Goal: Transaction & Acquisition: Purchase product/service

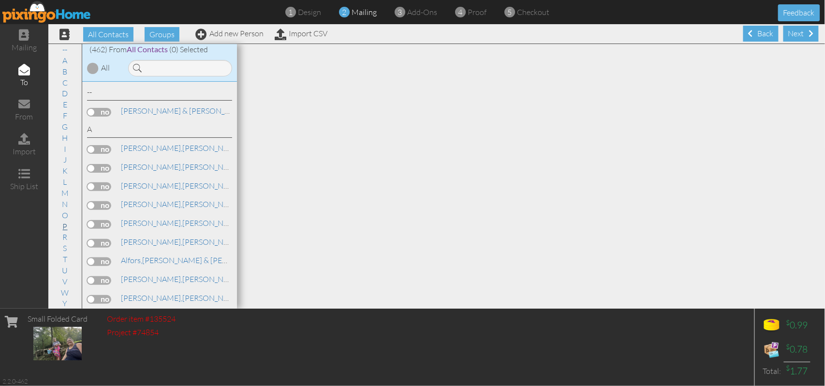
scroll to position [5910, 0]
click at [104, 183] on label at bounding box center [99, 187] width 24 height 9
click at [0, 0] on input "checkbox" at bounding box center [0, 0] width 0 height 0
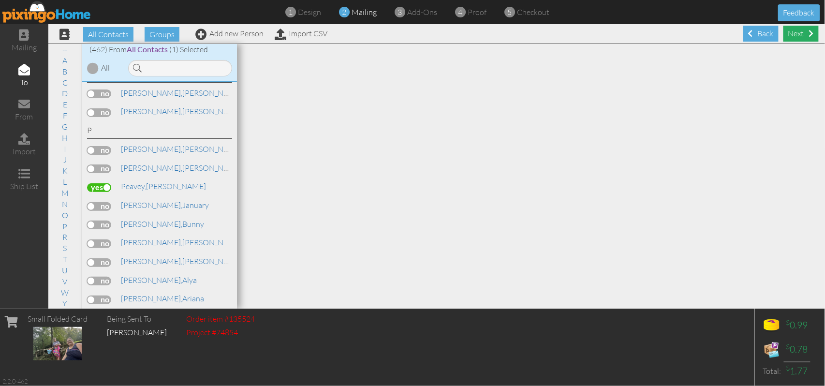
click at [795, 33] on div "Next" at bounding box center [800, 34] width 35 height 16
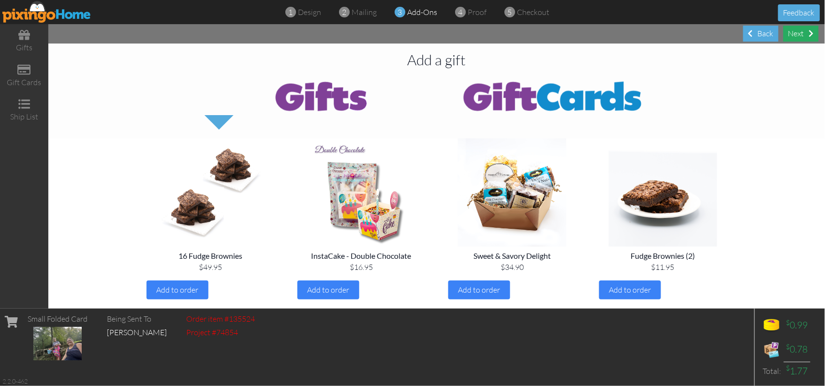
click at [791, 34] on div "Next" at bounding box center [800, 34] width 35 height 16
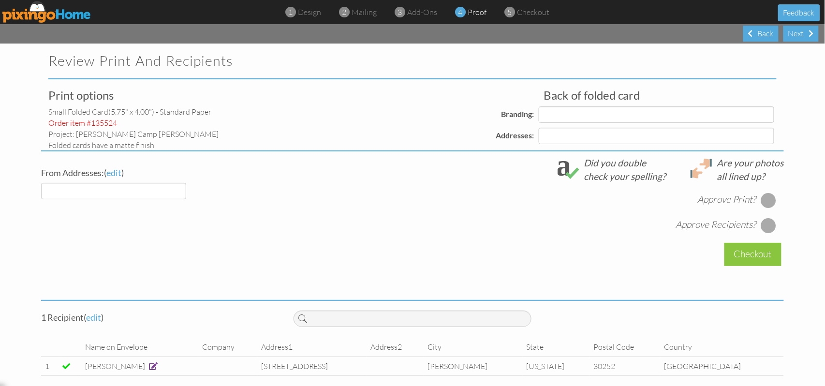
select select "object:11927"
select select "object:11930"
select select "object:11934"
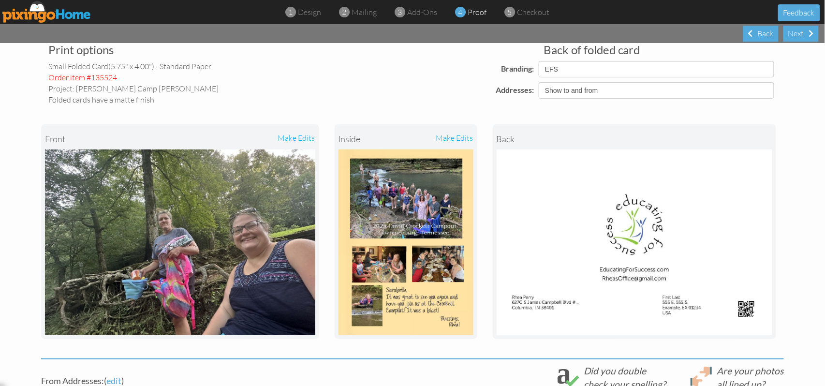
scroll to position [129, 0]
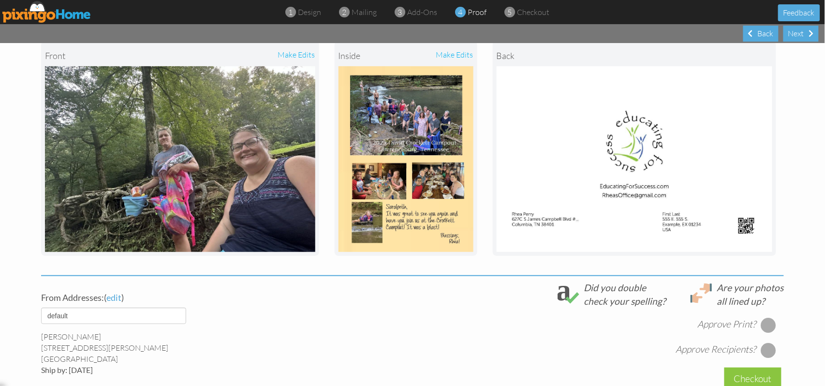
click at [764, 324] on div at bounding box center [768, 324] width 15 height 15
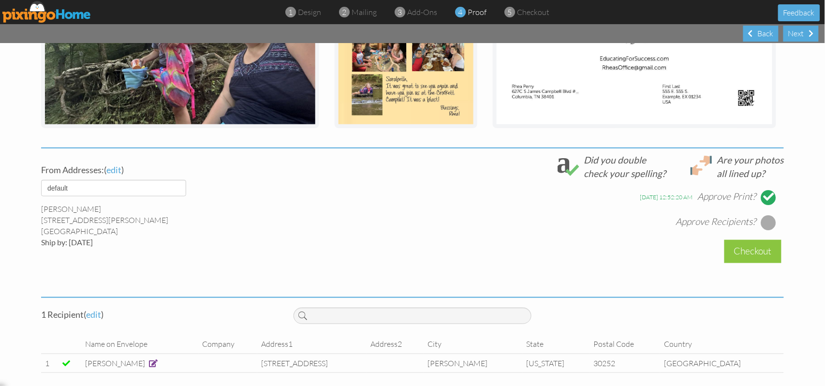
scroll to position [258, 0]
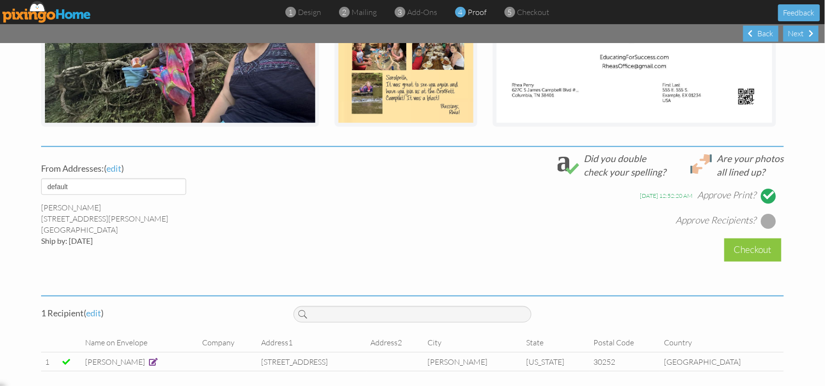
click at [768, 219] on div at bounding box center [768, 220] width 15 height 15
click at [749, 252] on div "Checkout" at bounding box center [752, 249] width 57 height 23
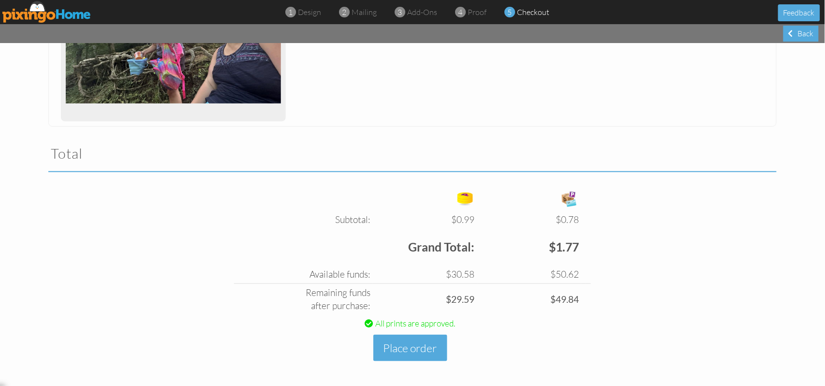
scroll to position [227, 0]
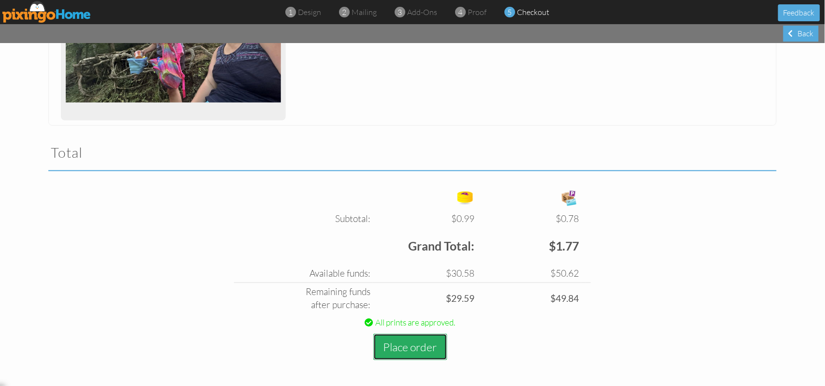
click at [416, 345] on button "Place order" at bounding box center [410, 347] width 74 height 27
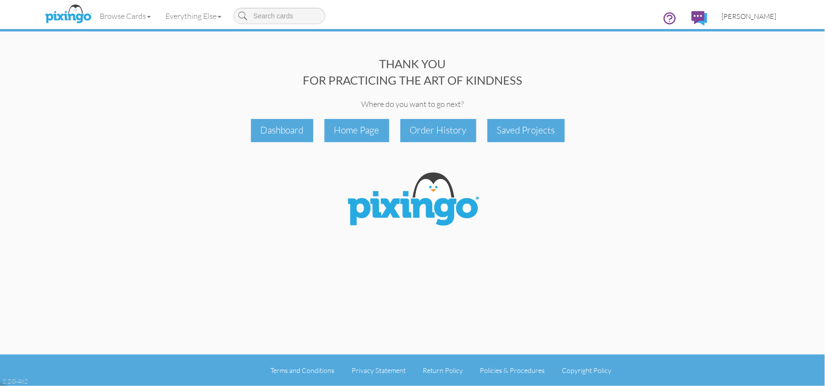
click at [774, 15] on span "[PERSON_NAME]" at bounding box center [749, 16] width 55 height 8
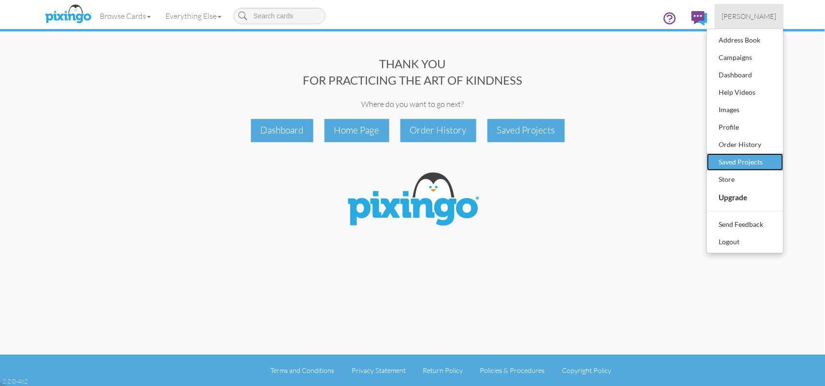
click at [738, 161] on div "Saved Projects" at bounding box center [744, 162] width 57 height 15
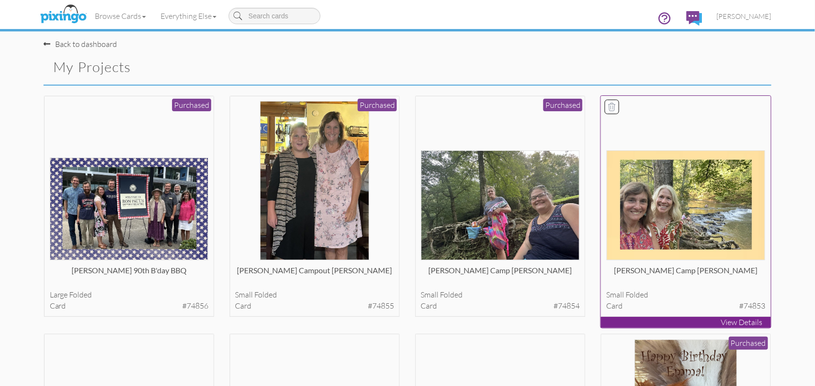
click at [687, 203] on img at bounding box center [686, 205] width 159 height 110
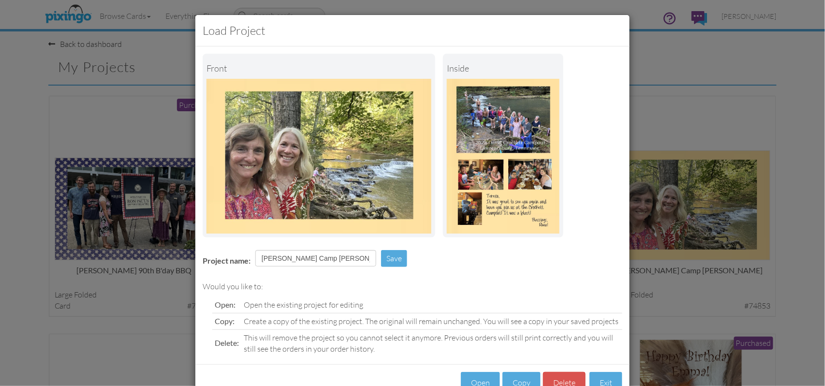
scroll to position [31, 0]
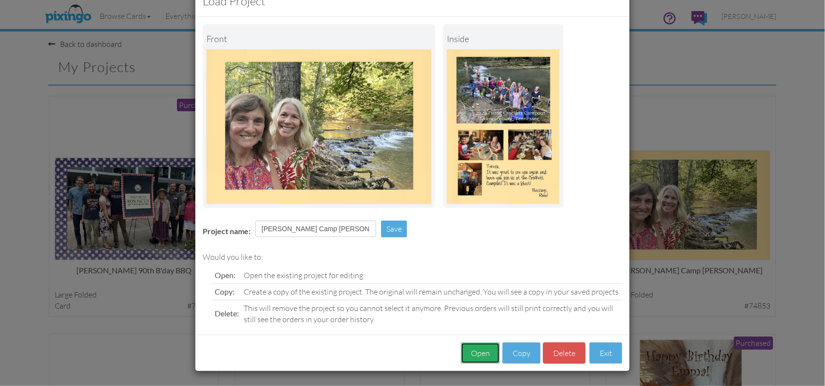
click at [477, 350] on button "Open" at bounding box center [480, 353] width 39 height 22
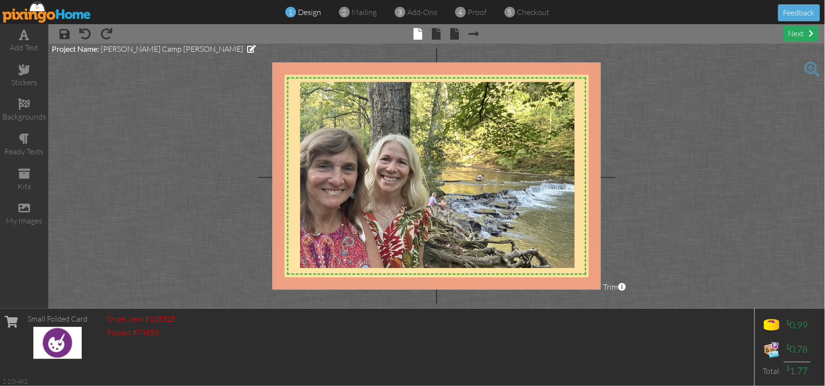
click at [797, 34] on div "next" at bounding box center [800, 34] width 35 height 16
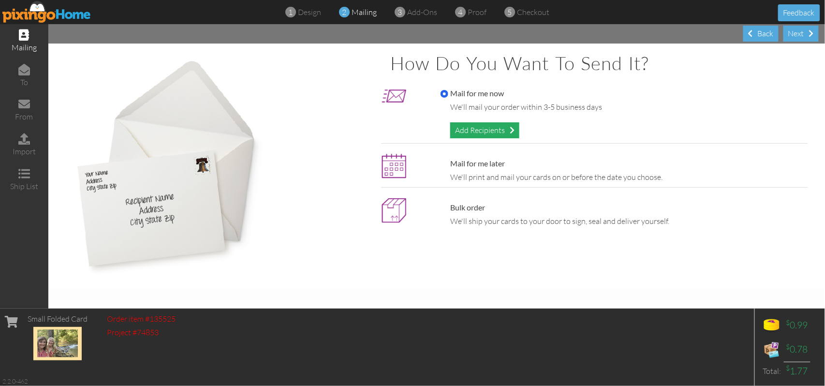
click at [480, 130] on div "Add Recipients" at bounding box center [484, 130] width 69 height 16
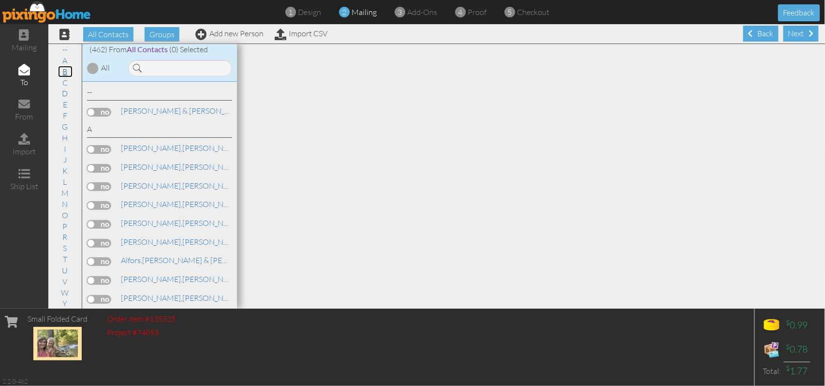
click at [61, 70] on link "B" at bounding box center [65, 72] width 15 height 12
click at [130, 166] on span "Ball," at bounding box center [128, 165] width 14 height 10
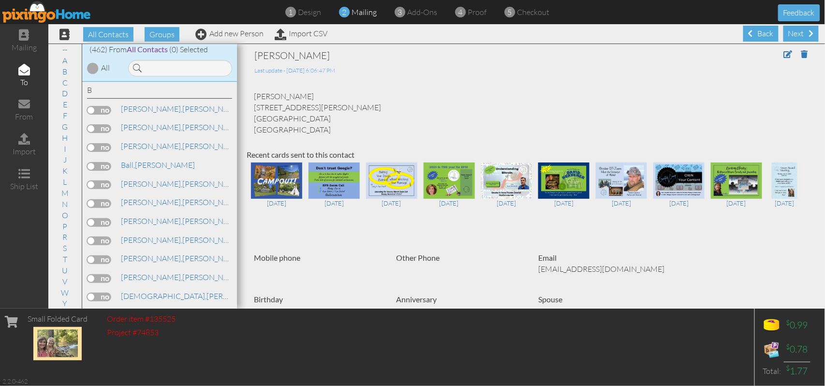
click at [104, 164] on label at bounding box center [99, 166] width 24 height 9
click at [0, 0] on input "checkbox" at bounding box center [0, 0] width 0 height 0
click at [797, 34] on div "Next" at bounding box center [800, 34] width 35 height 16
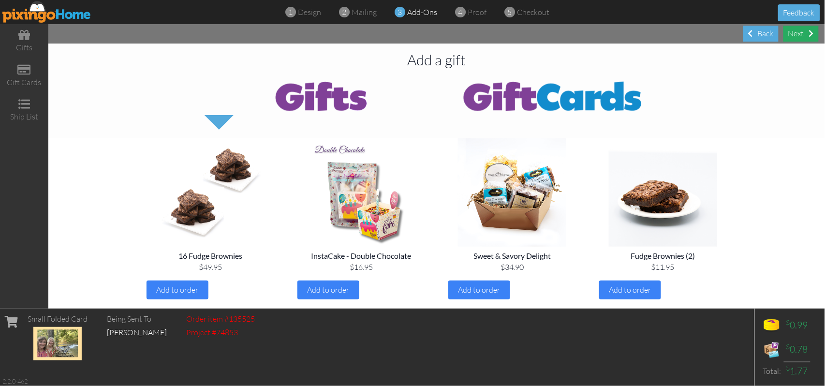
click at [797, 37] on div "Next" at bounding box center [800, 34] width 35 height 16
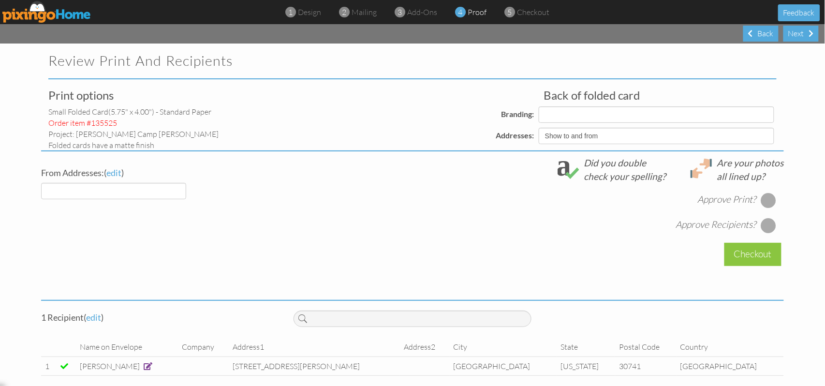
select select "object:13852"
select select "object:13855"
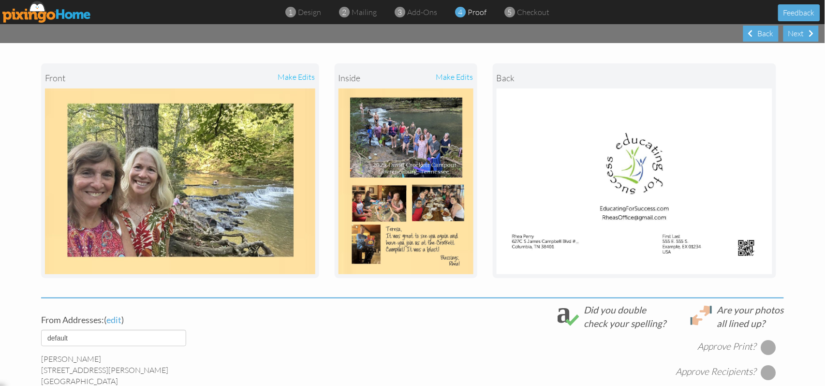
scroll to position [129, 0]
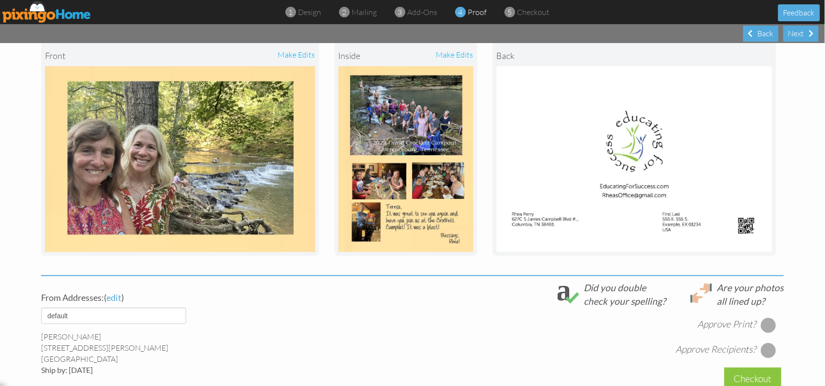
click at [762, 324] on div at bounding box center [768, 324] width 15 height 15
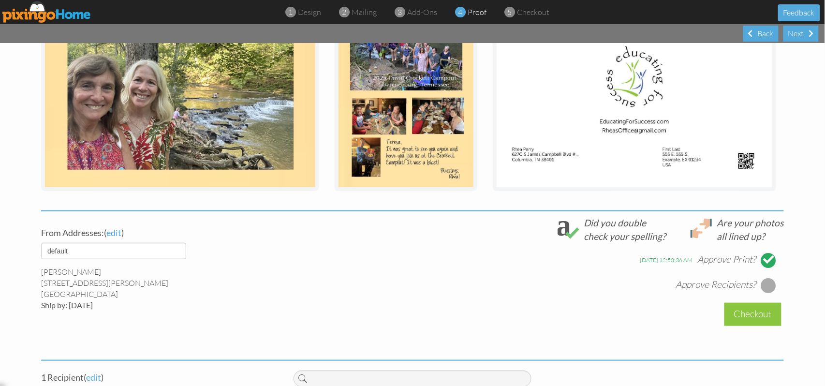
scroll to position [258, 0]
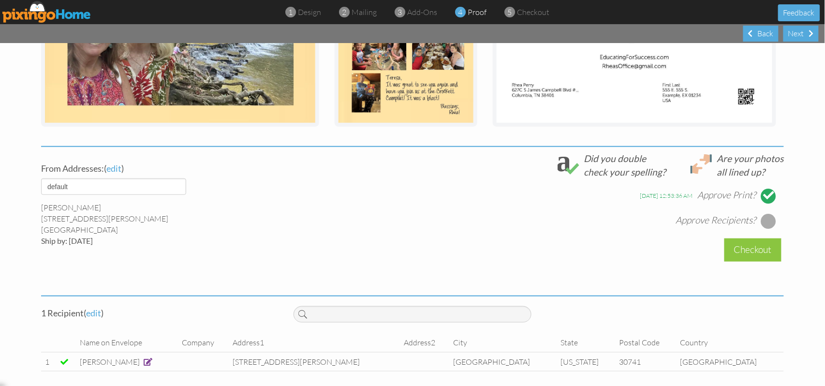
click at [762, 221] on div at bounding box center [768, 220] width 15 height 15
click at [751, 254] on div "Checkout" at bounding box center [752, 249] width 57 height 23
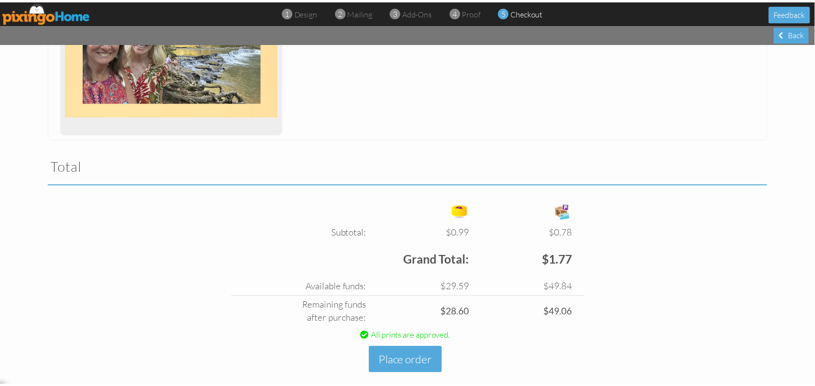
scroll to position [227, 0]
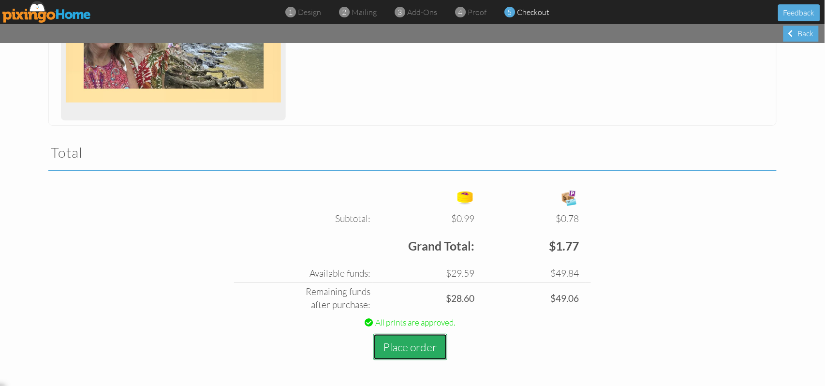
click at [408, 349] on button "Place order" at bounding box center [410, 347] width 74 height 27
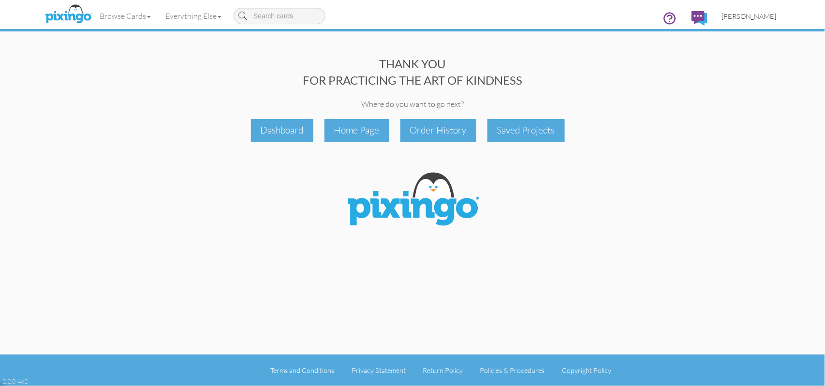
click at [770, 16] on span "[PERSON_NAME]" at bounding box center [749, 16] width 55 height 8
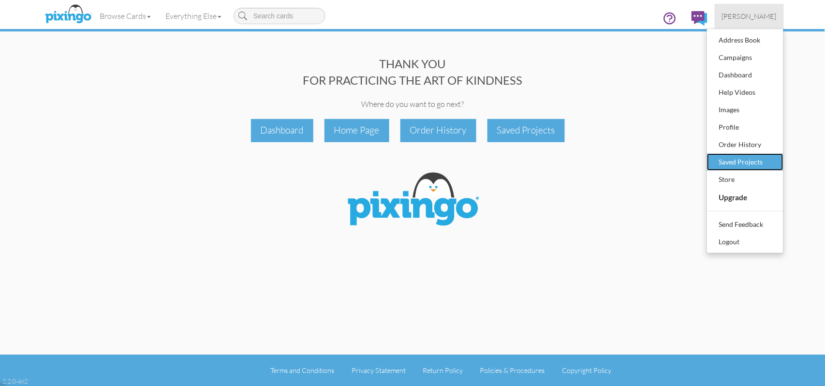
click at [740, 165] on div "Saved Projects" at bounding box center [744, 162] width 57 height 15
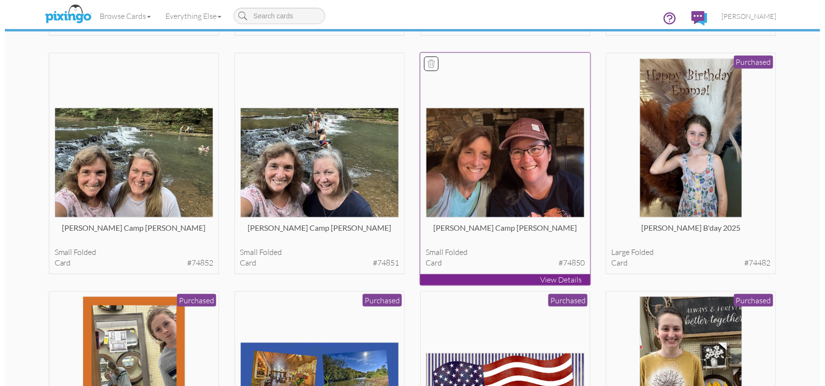
scroll to position [322, 0]
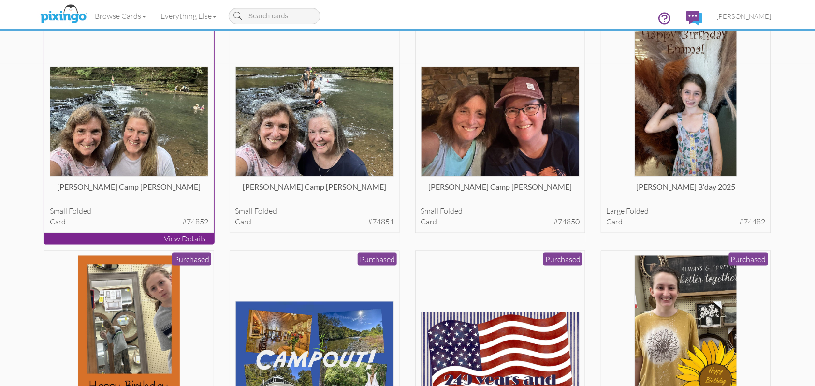
click at [166, 127] on img at bounding box center [129, 122] width 159 height 110
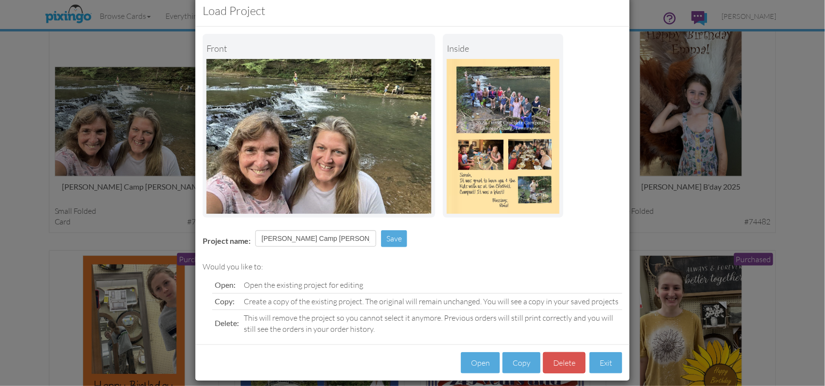
scroll to position [31, 0]
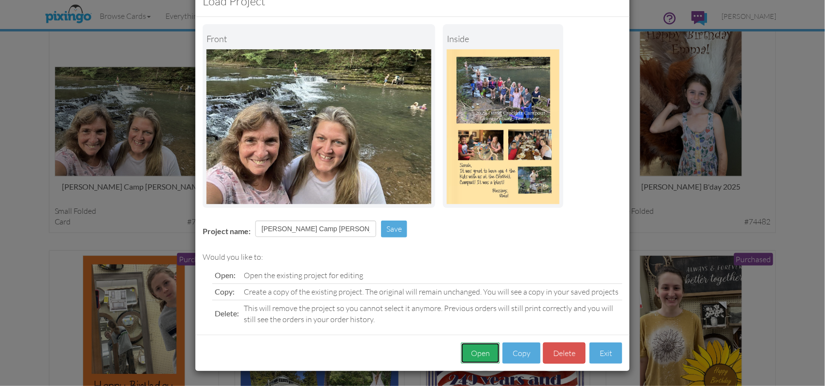
click at [478, 356] on button "Open" at bounding box center [480, 353] width 39 height 22
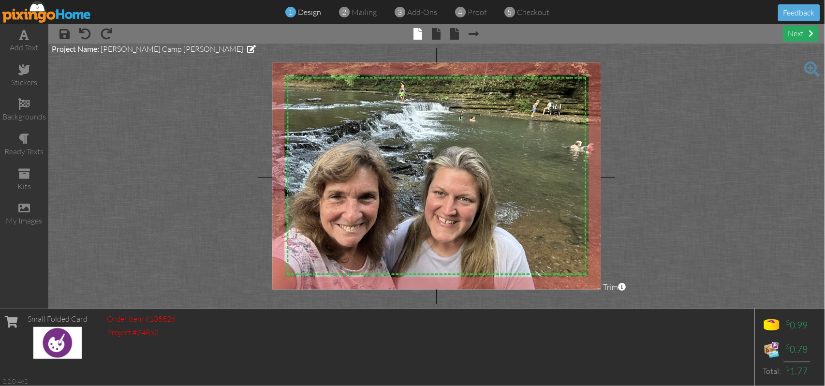
click at [790, 37] on div "next" at bounding box center [800, 34] width 35 height 16
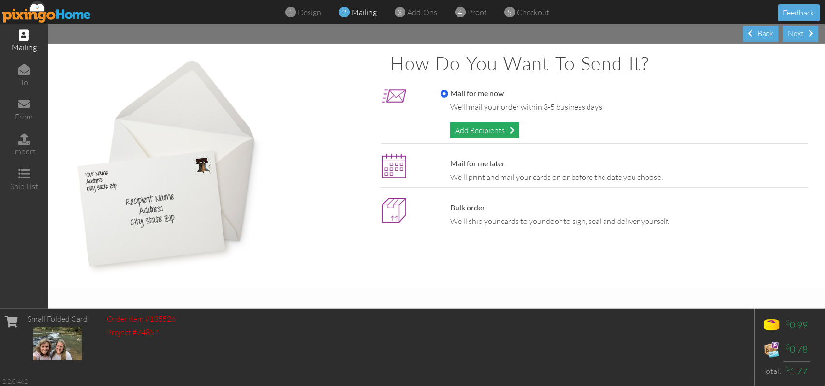
click at [484, 132] on div "Add Recipients" at bounding box center [484, 130] width 69 height 16
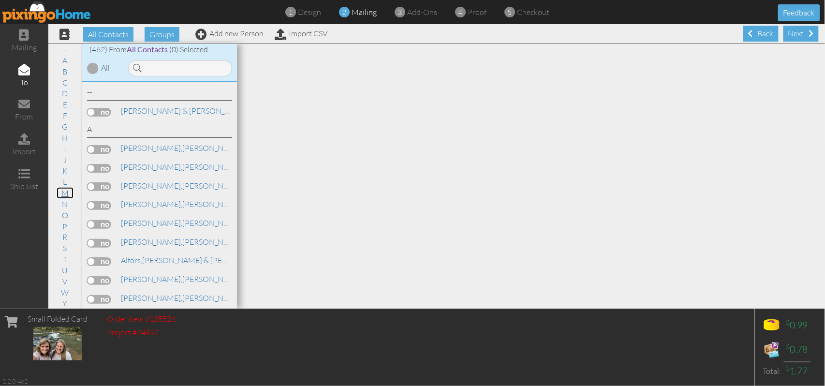
click at [60, 194] on link "M" at bounding box center [65, 193] width 17 height 12
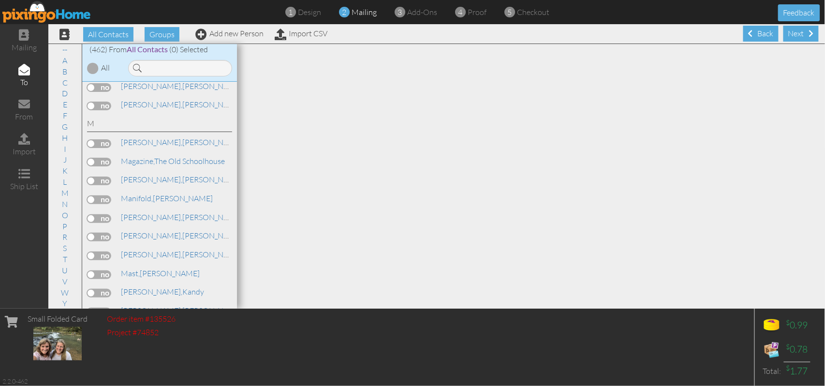
click at [104, 139] on label at bounding box center [99, 143] width 24 height 9
click at [0, 0] on input "checkbox" at bounding box center [0, 0] width 0 height 0
click at [154, 136] on link "[PERSON_NAME]" at bounding box center [181, 142] width 123 height 12
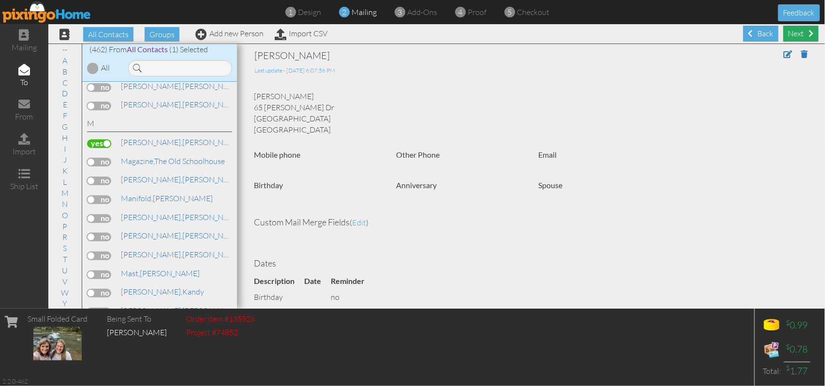
click at [798, 33] on div "Next" at bounding box center [800, 34] width 35 height 16
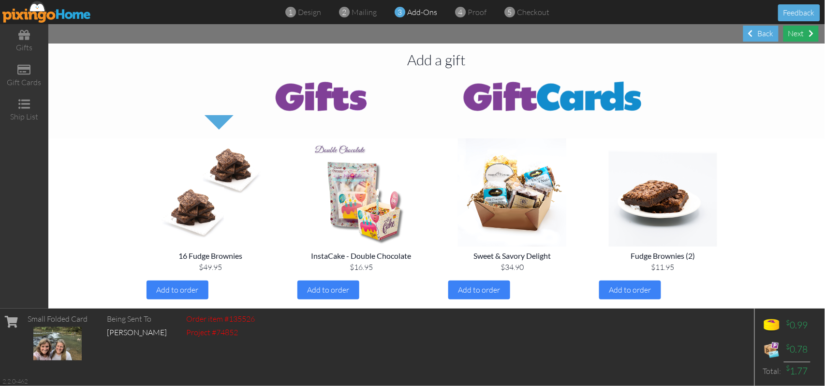
click at [790, 36] on div "Next" at bounding box center [800, 34] width 35 height 16
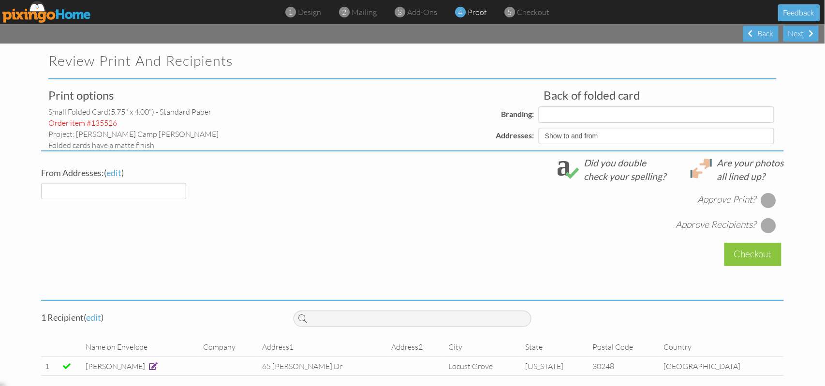
select select "object:15753"
select select "object:15755"
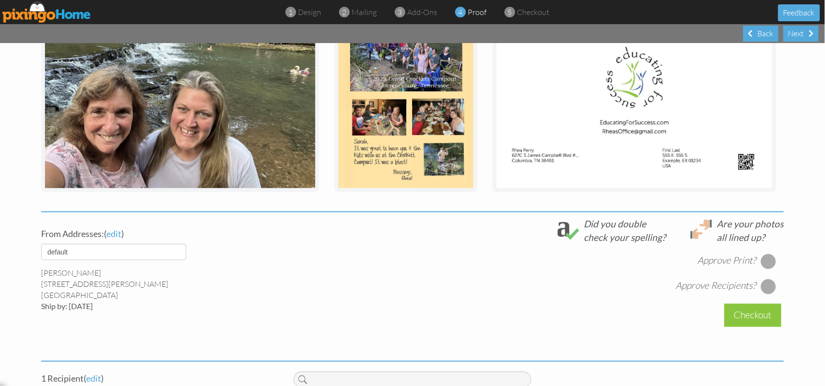
scroll to position [258, 0]
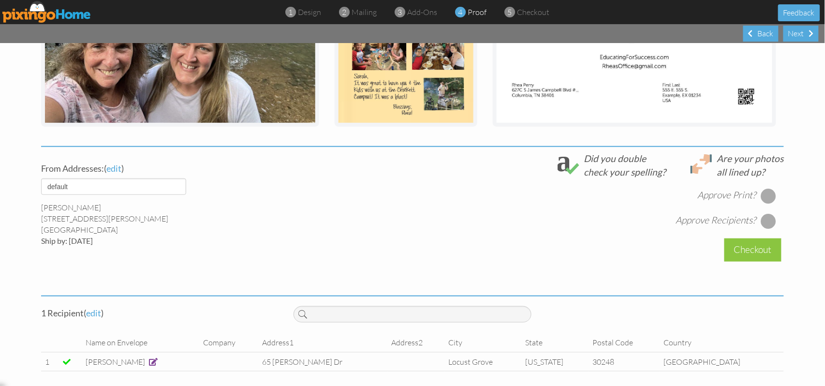
click at [766, 190] on div at bounding box center [768, 195] width 15 height 15
click at [770, 215] on div at bounding box center [768, 220] width 15 height 15
click at [742, 252] on div "Checkout" at bounding box center [752, 249] width 57 height 23
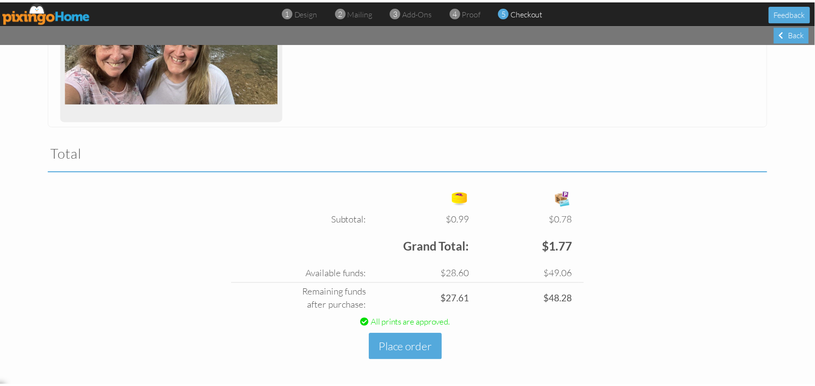
scroll to position [227, 0]
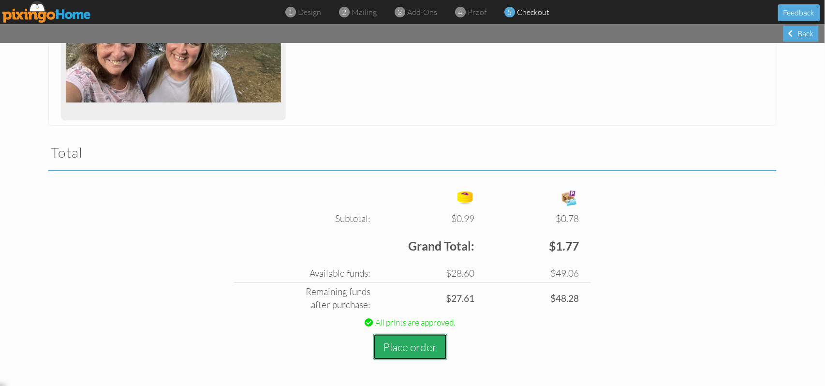
click at [401, 348] on button "Place order" at bounding box center [410, 347] width 74 height 27
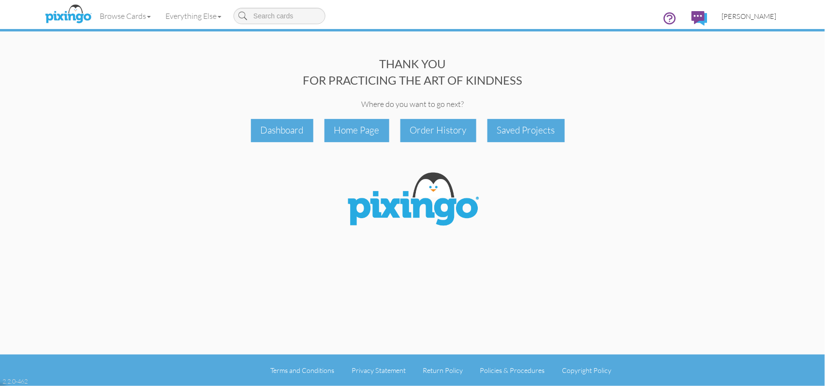
click at [757, 16] on span "[PERSON_NAME]" at bounding box center [749, 16] width 55 height 8
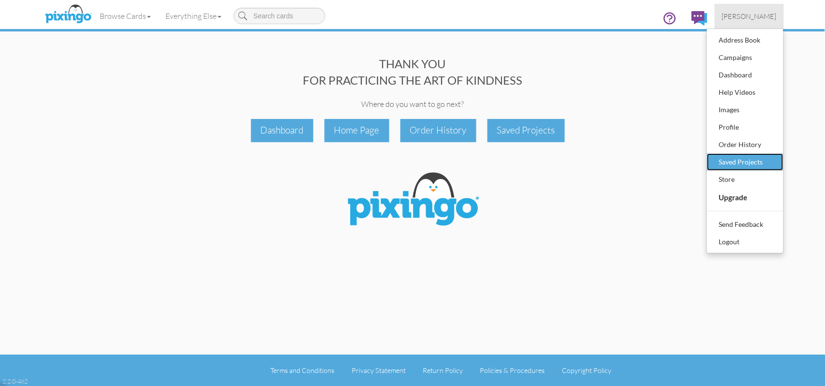
click at [751, 163] on div "Saved Projects" at bounding box center [744, 162] width 57 height 15
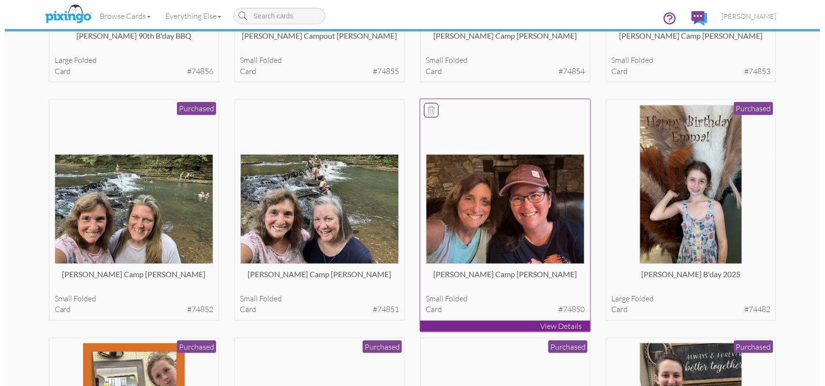
scroll to position [258, 0]
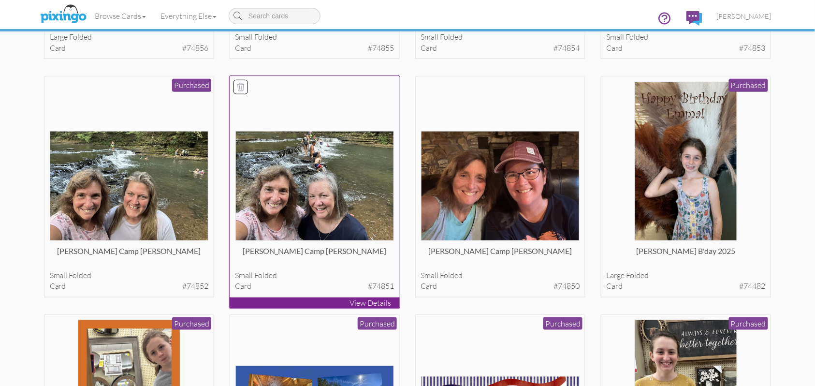
click at [362, 193] on img at bounding box center [314, 186] width 159 height 110
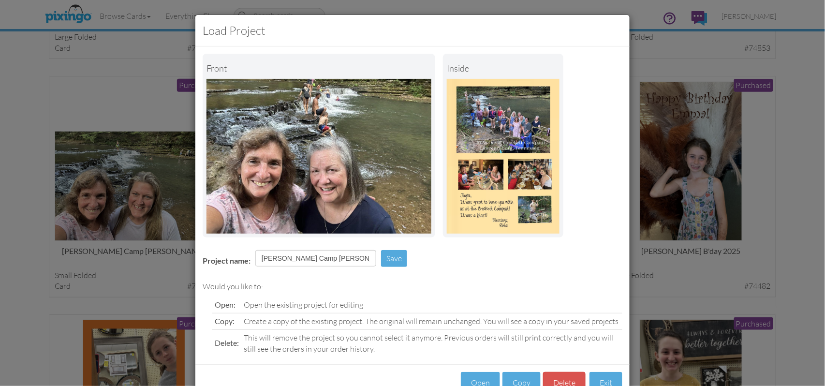
scroll to position [31, 0]
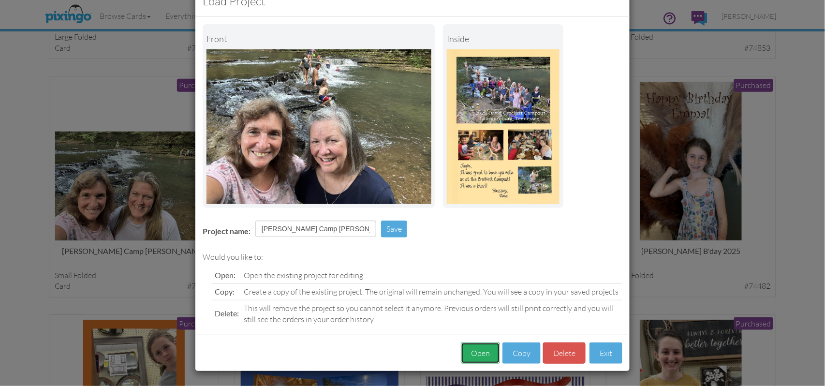
drag, startPoint x: 475, startPoint y: 352, endPoint x: 469, endPoint y: 349, distance: 7.0
click at [473, 352] on button "Open" at bounding box center [480, 353] width 39 height 22
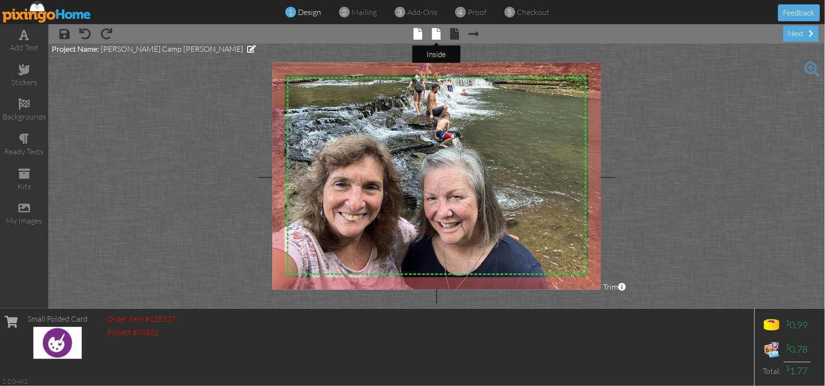
click at [436, 35] on span at bounding box center [436, 34] width 9 height 12
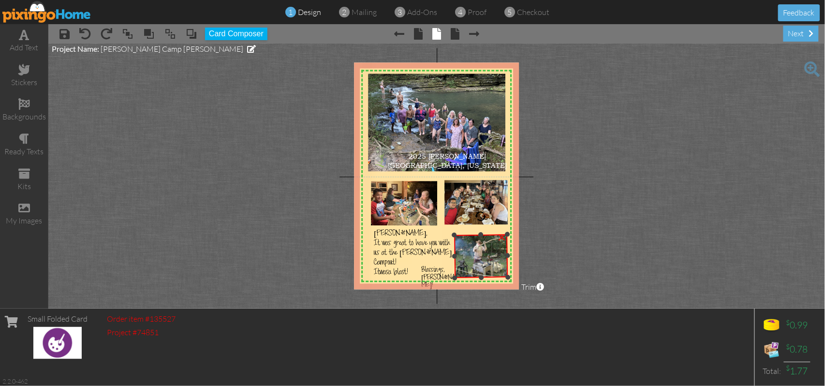
click at [458, 277] on div "×" at bounding box center [481, 256] width 54 height 44
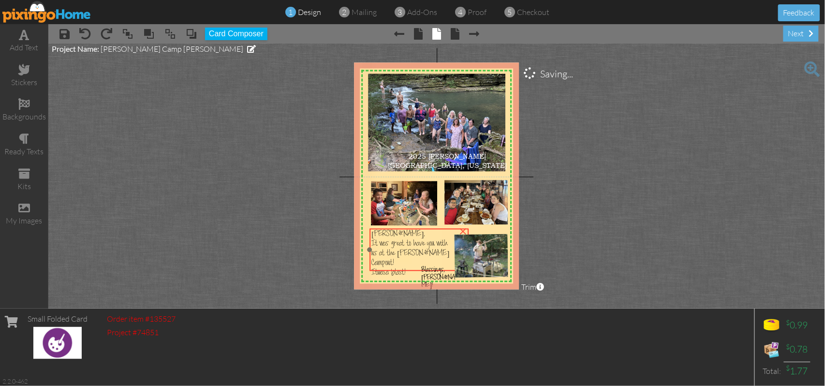
click at [410, 258] on span "us at the [PERSON_NAME] Campout!" at bounding box center [410, 259] width 78 height 19
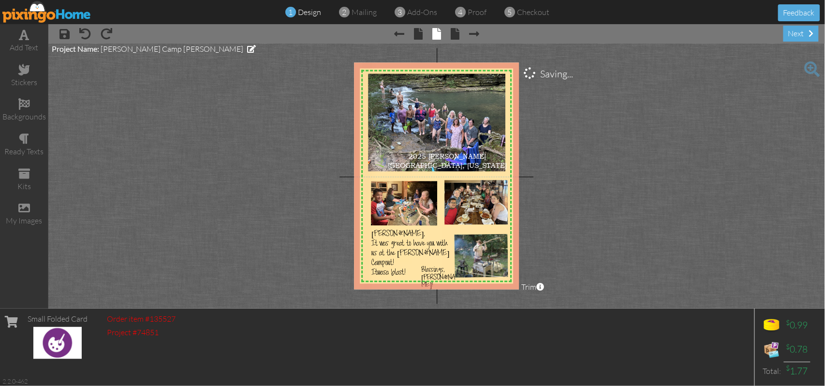
drag, startPoint x: 642, startPoint y: 207, endPoint x: 647, endPoint y: 204, distance: 5.6
click at [645, 205] on project-studio-wrapper "X X X X X X X X X X X X X X X X X X X X X X X X X X X X X X X X X X X X X X X X…" at bounding box center [436, 176] width 776 height 265
click at [798, 35] on div "next" at bounding box center [800, 34] width 35 height 16
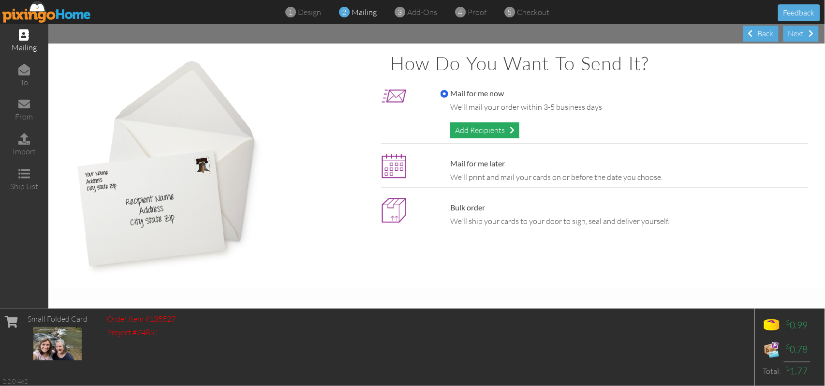
click at [486, 132] on div "Add Recipients" at bounding box center [484, 130] width 69 height 16
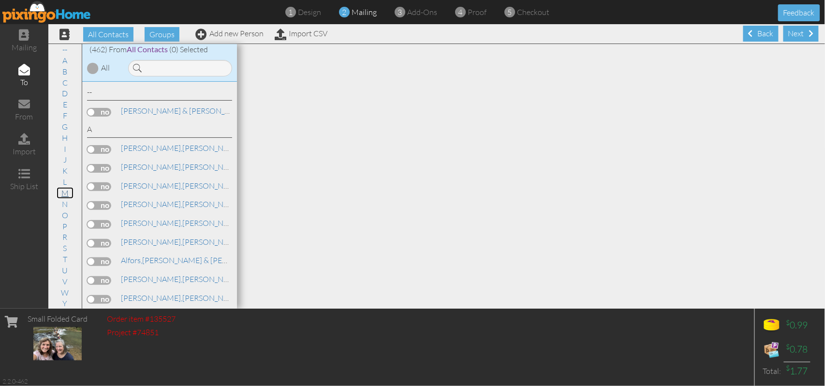
click at [62, 192] on link "M" at bounding box center [65, 193] width 17 height 12
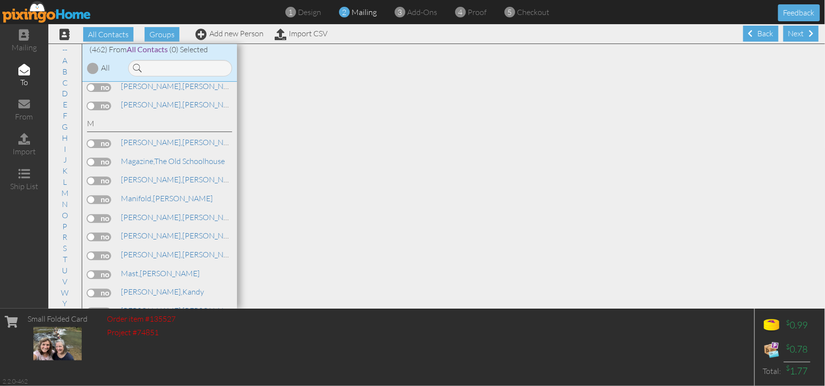
click at [102, 176] on label at bounding box center [99, 180] width 24 height 9
click at [0, 0] on input "checkbox" at bounding box center [0, 0] width 0 height 0
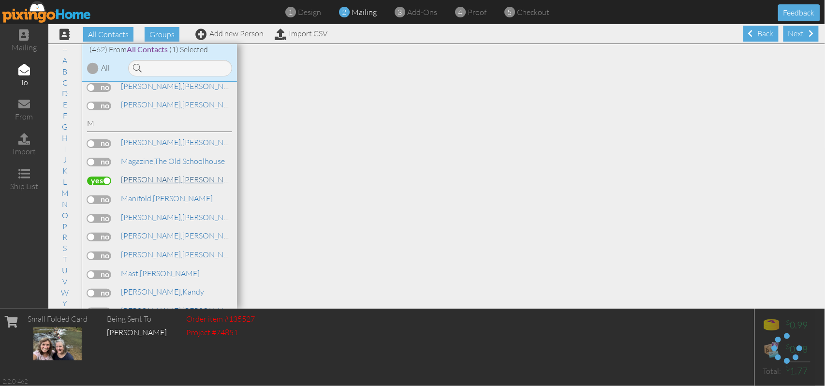
click at [147, 174] on link "[PERSON_NAME]" at bounding box center [181, 180] width 123 height 12
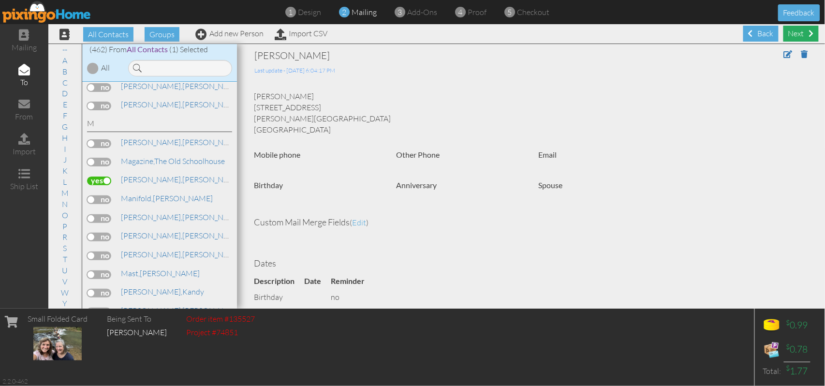
click at [801, 36] on div "Next" at bounding box center [800, 34] width 35 height 16
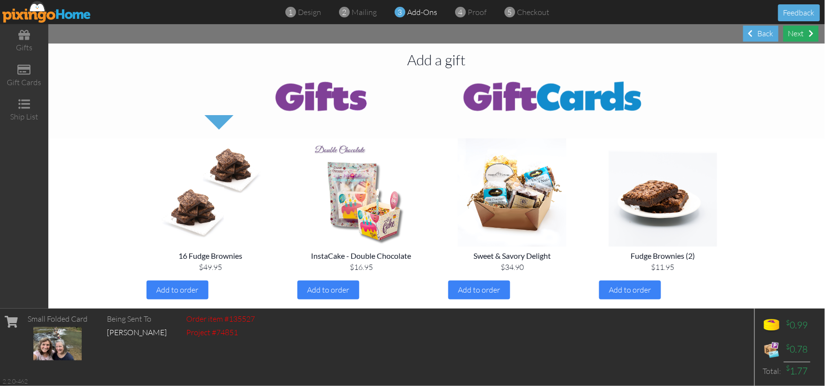
click at [799, 34] on div "Next" at bounding box center [800, 34] width 35 height 16
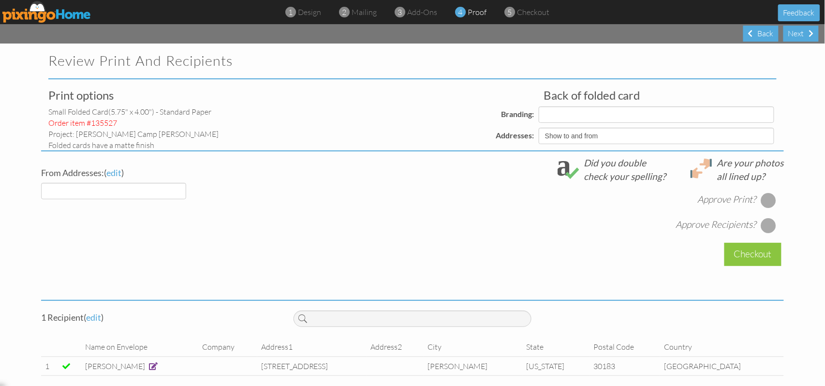
select select "object:17670"
select select "object:17673"
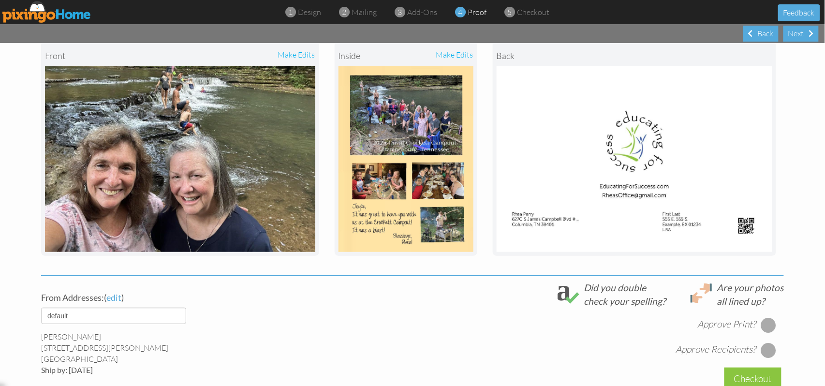
scroll to position [193, 0]
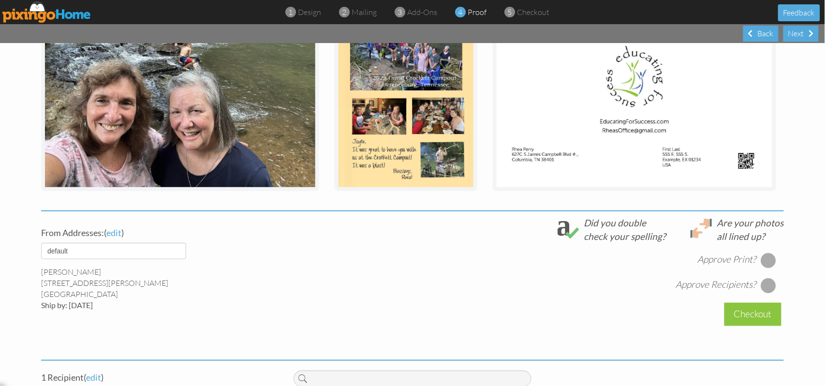
click at [761, 260] on div at bounding box center [768, 259] width 15 height 15
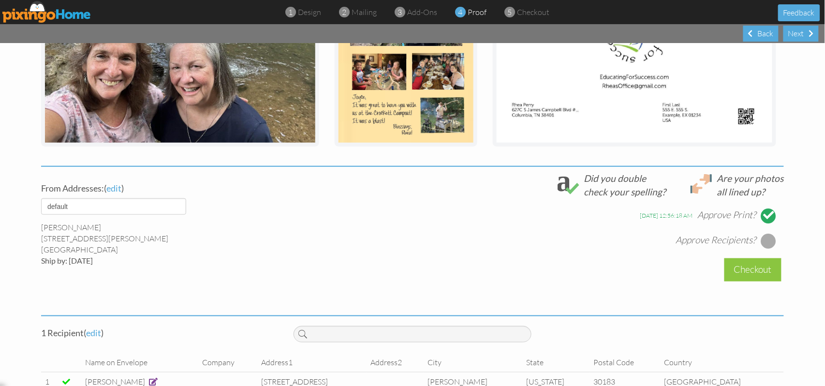
scroll to position [261, 0]
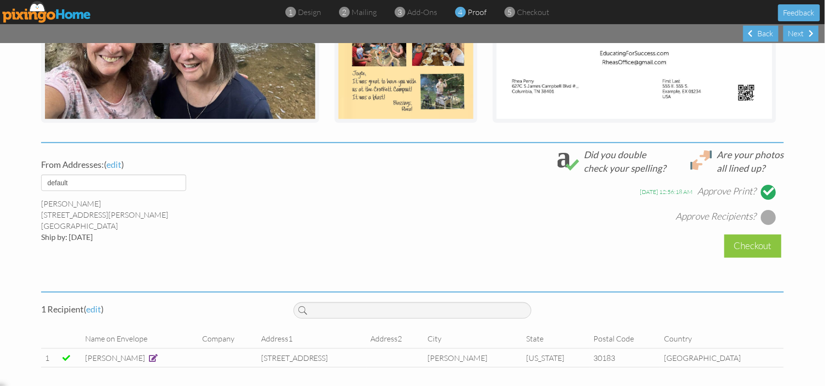
click at [764, 219] on div at bounding box center [768, 216] width 15 height 15
click at [753, 249] on div "Checkout" at bounding box center [752, 245] width 57 height 23
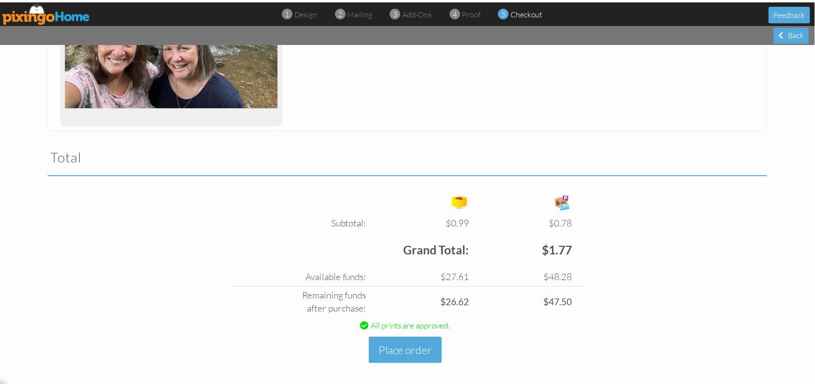
scroll to position [227, 0]
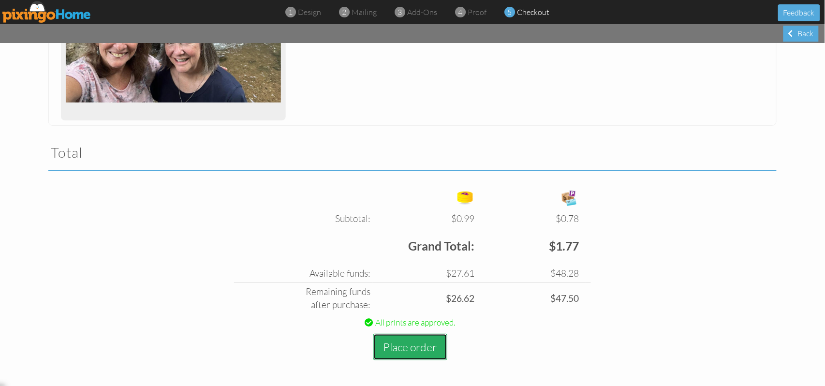
click at [420, 347] on button "Place order" at bounding box center [410, 347] width 74 height 27
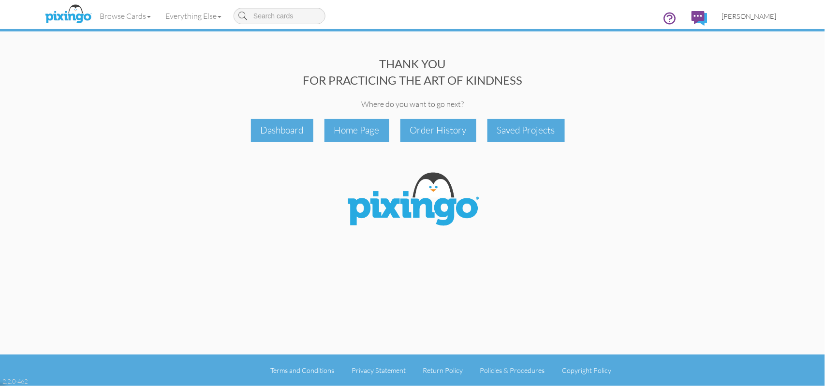
click at [766, 16] on span "[PERSON_NAME]" at bounding box center [749, 16] width 55 height 8
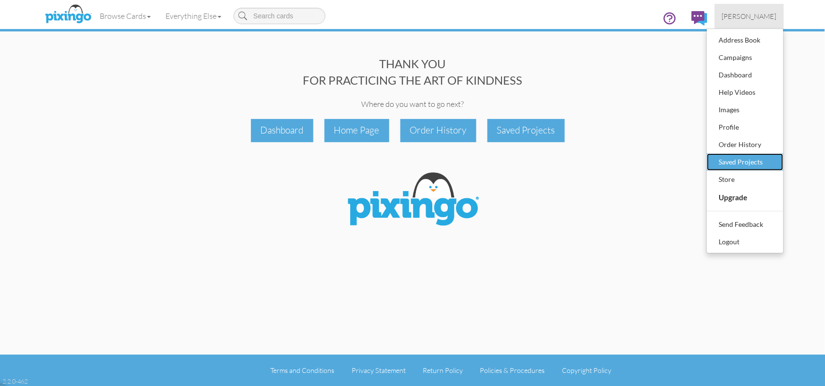
click at [742, 161] on div "Saved Projects" at bounding box center [744, 162] width 57 height 15
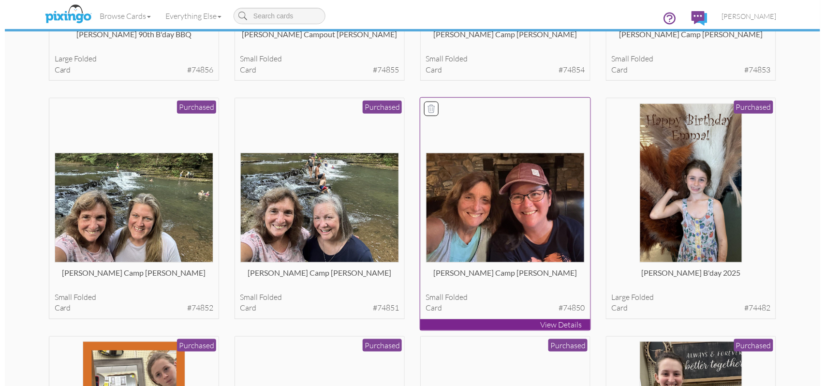
scroll to position [258, 0]
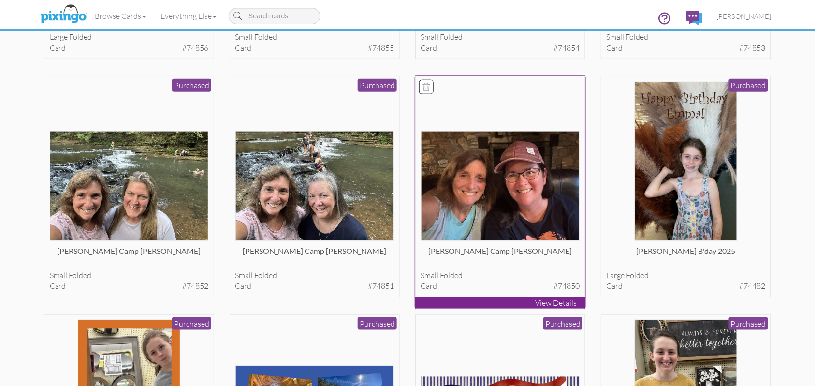
click at [489, 213] on img at bounding box center [500, 186] width 159 height 110
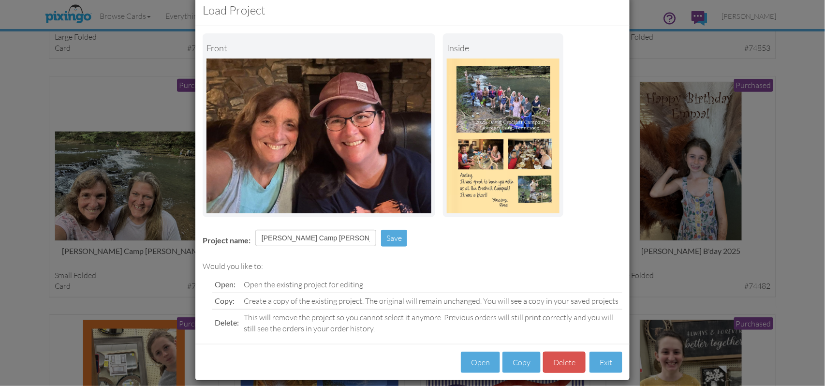
scroll to position [31, 0]
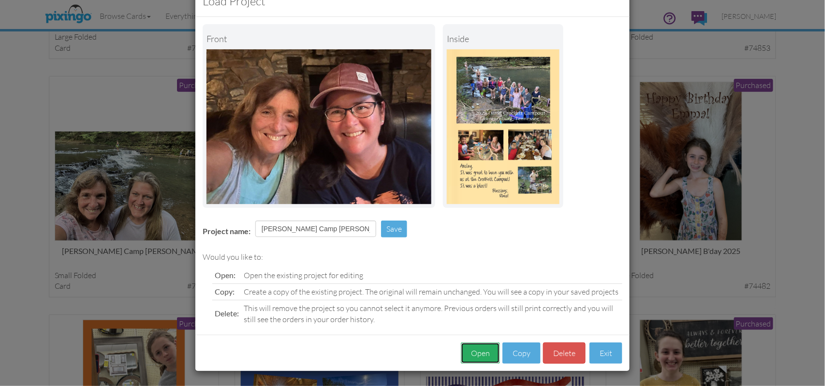
click at [475, 350] on button "Open" at bounding box center [480, 353] width 39 height 22
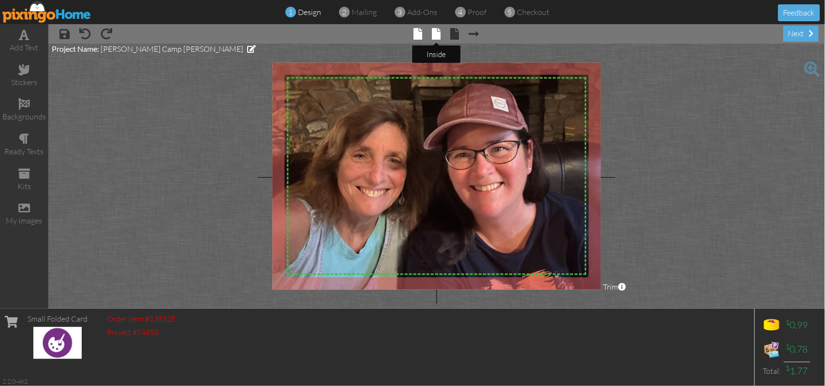
click at [437, 38] on span at bounding box center [436, 34] width 9 height 12
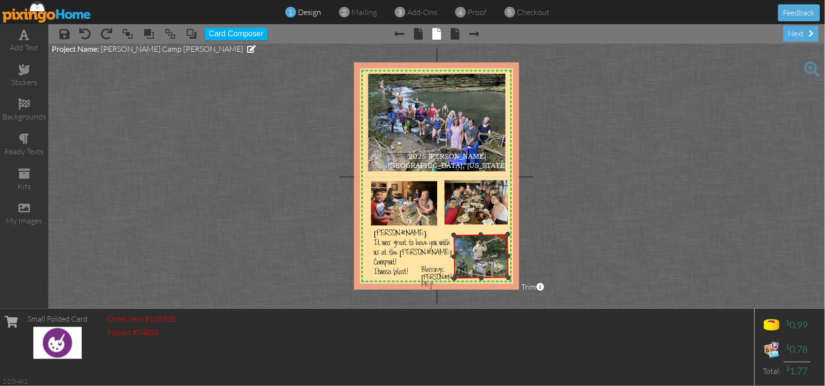
click at [462, 278] on div "×" at bounding box center [480, 256] width 55 height 44
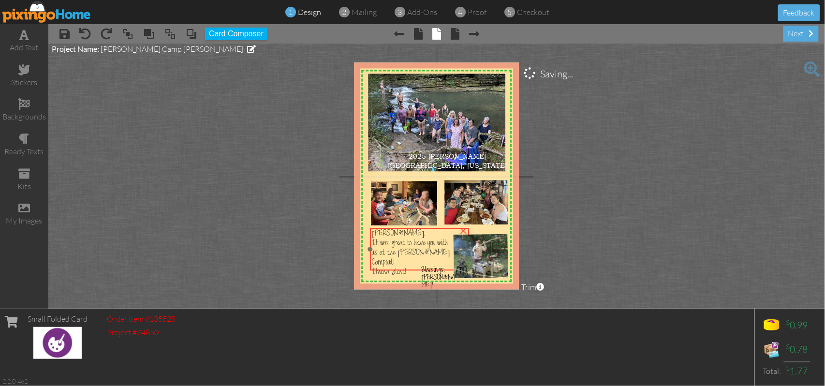
click at [415, 253] on span "us at the [PERSON_NAME] Campout!" at bounding box center [411, 258] width 78 height 19
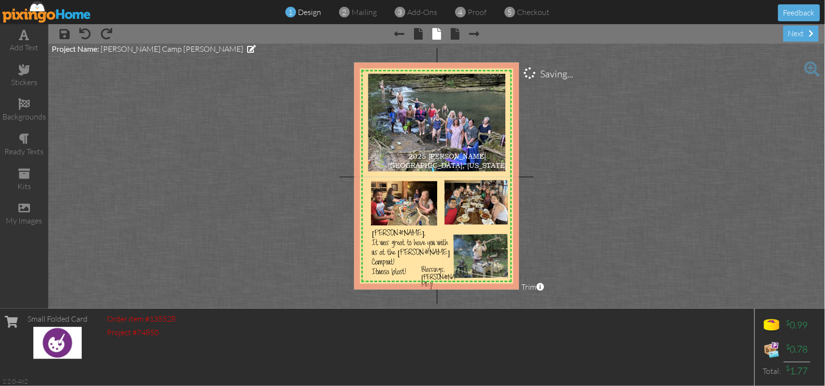
click at [663, 215] on project-studio-wrapper "X X X X X X X X X X X X X X X X X X X X X X X X X X X X X X X X X X X X X X X X…" at bounding box center [436, 176] width 776 height 265
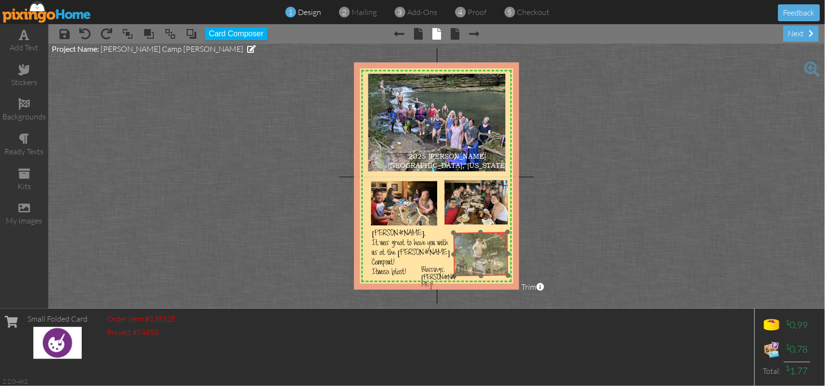
click at [499, 256] on img at bounding box center [479, 254] width 58 height 44
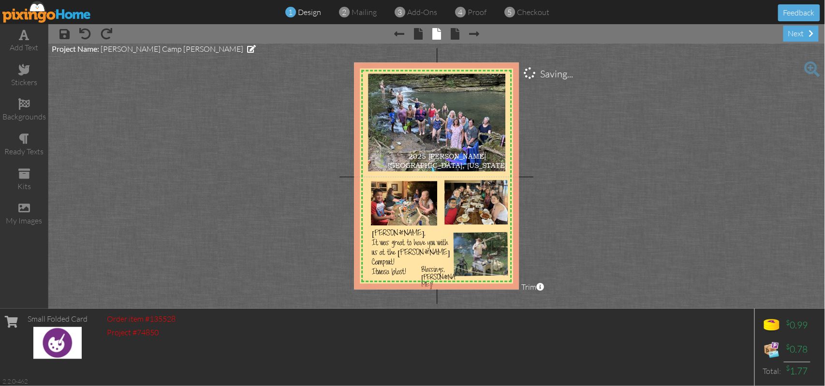
click at [653, 221] on project-studio-wrapper "X X X X X X X X X X X X X X X X X X X X X X X X X X X X X X X X X X X X X X X X…" at bounding box center [436, 176] width 776 height 265
click at [793, 33] on div "next" at bounding box center [800, 34] width 35 height 16
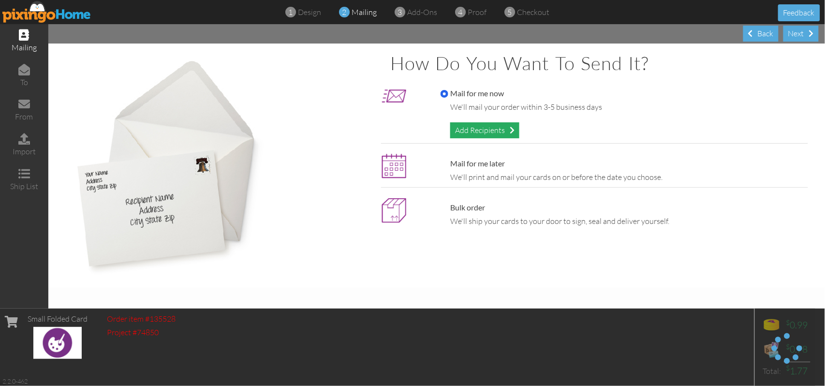
click at [477, 130] on div "Add Recipients" at bounding box center [484, 130] width 69 height 16
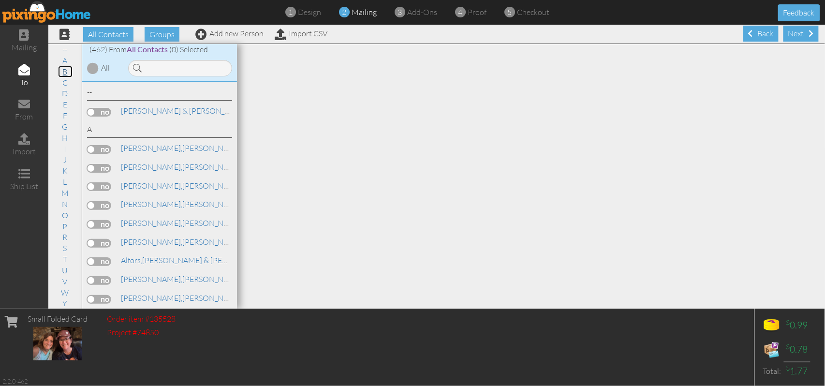
click at [63, 71] on link "B" at bounding box center [65, 72] width 15 height 12
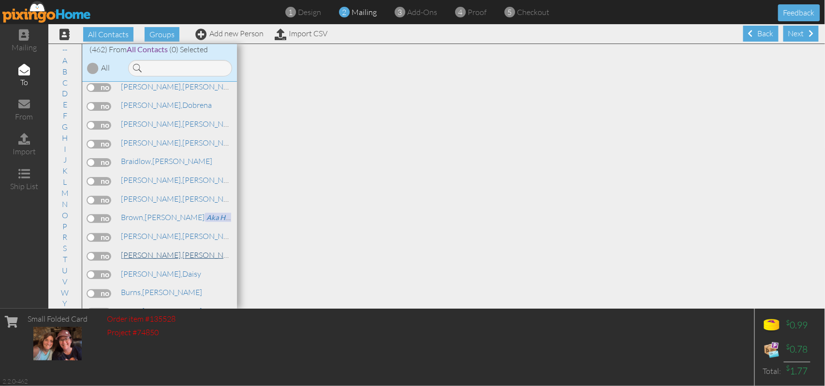
scroll to position [956, 0]
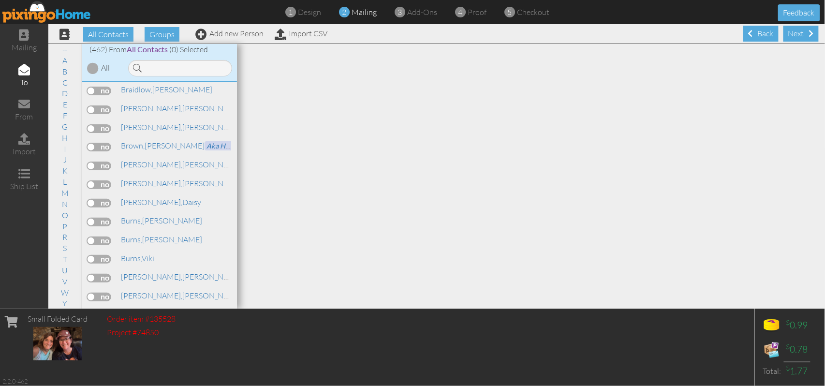
click at [108, 218] on label at bounding box center [99, 222] width 24 height 9
click at [0, 0] on input "checkbox" at bounding box center [0, 0] width 0 height 0
click at [142, 216] on span "Burns," at bounding box center [131, 221] width 21 height 10
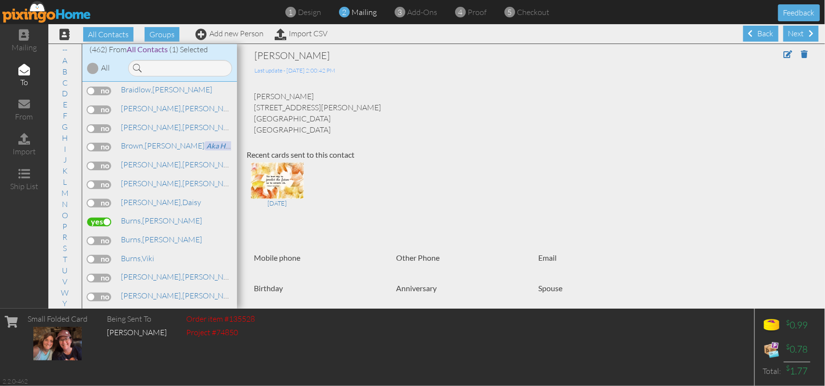
click at [195, 215] on div "[PERSON_NAME]" at bounding box center [174, 220] width 114 height 11
click at [797, 34] on div "Next" at bounding box center [800, 34] width 35 height 16
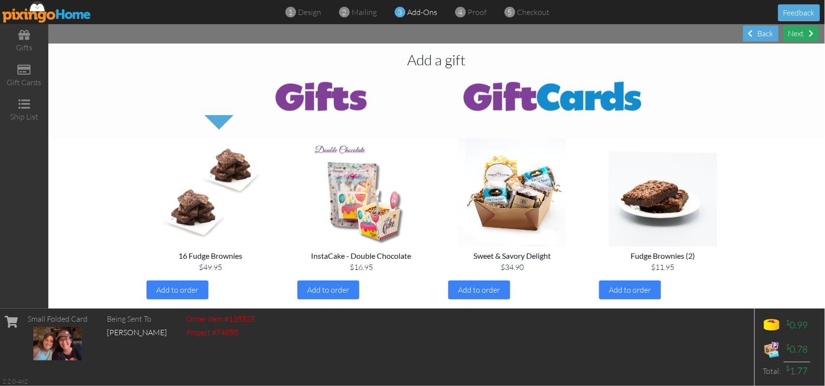
click at [793, 33] on div "Next" at bounding box center [800, 34] width 35 height 16
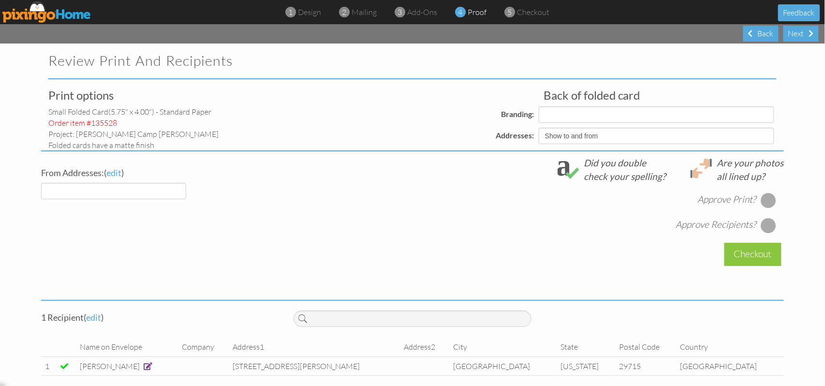
select select "object:19597"
select select "object:19600"
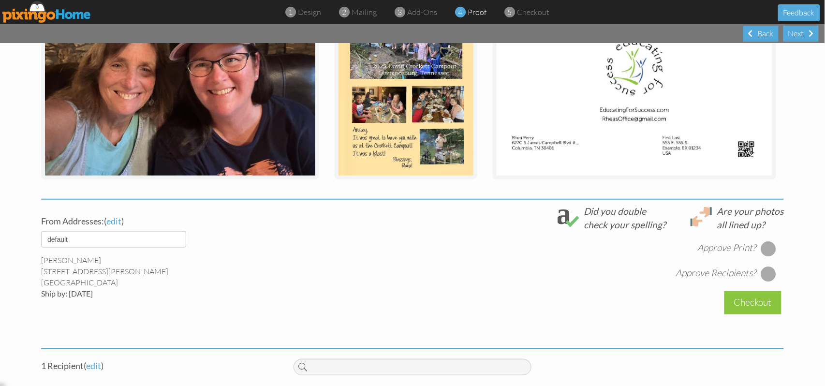
scroll to position [193, 0]
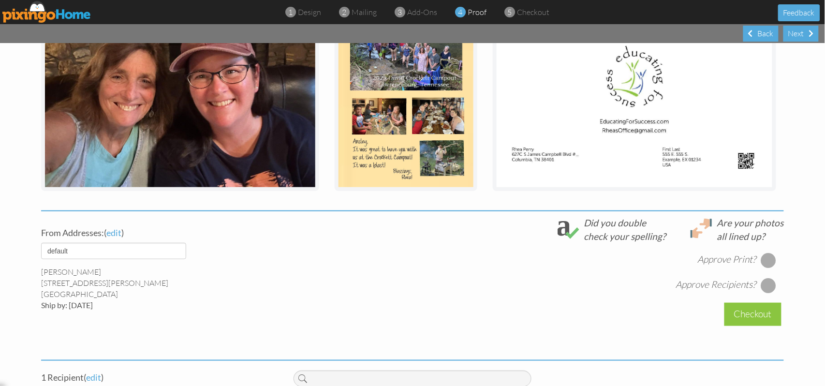
click at [767, 260] on div at bounding box center [768, 259] width 15 height 15
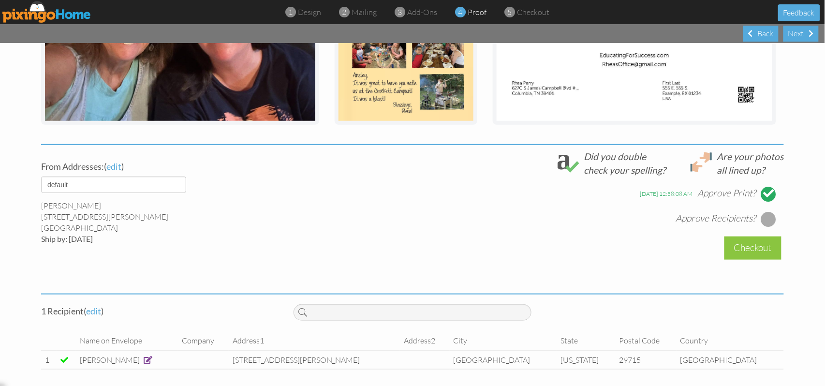
scroll to position [261, 0]
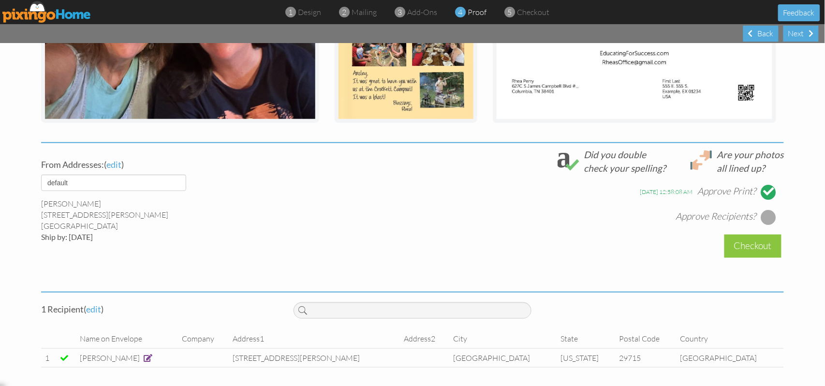
click at [763, 217] on div at bounding box center [768, 216] width 15 height 15
click at [754, 247] on div "Checkout" at bounding box center [752, 245] width 57 height 23
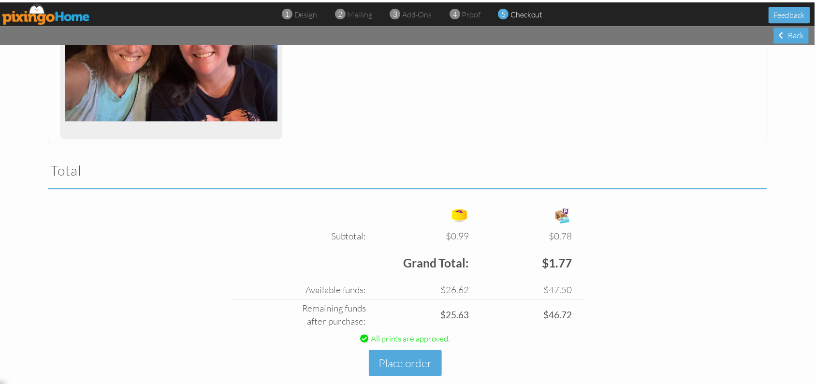
scroll to position [227, 0]
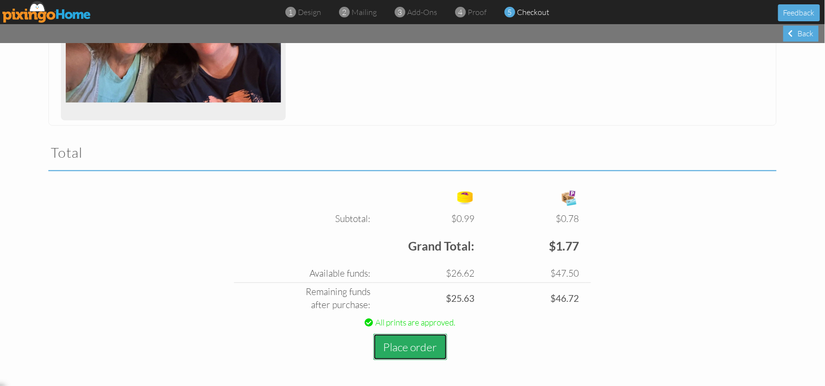
click at [400, 349] on button "Place order" at bounding box center [410, 347] width 74 height 27
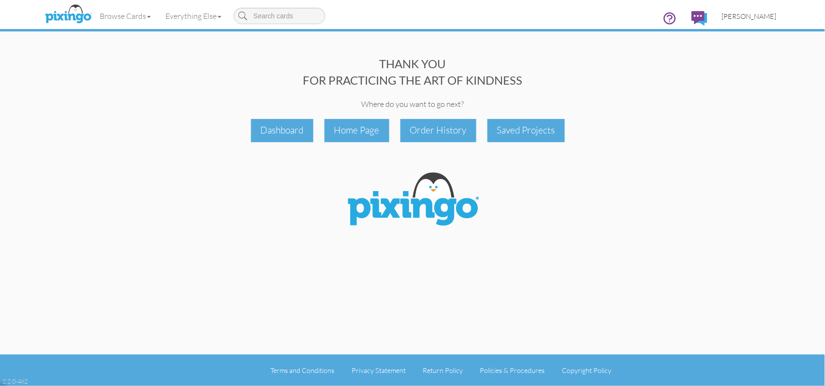
click at [770, 20] on link "[PERSON_NAME]" at bounding box center [748, 16] width 69 height 25
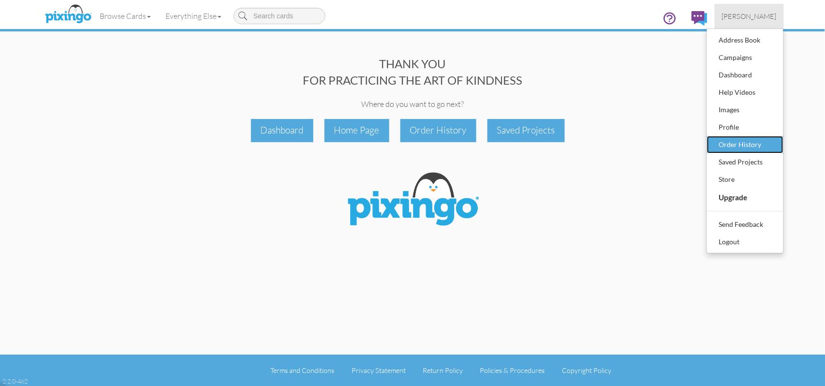
click at [749, 147] on div "Order History" at bounding box center [744, 144] width 57 height 15
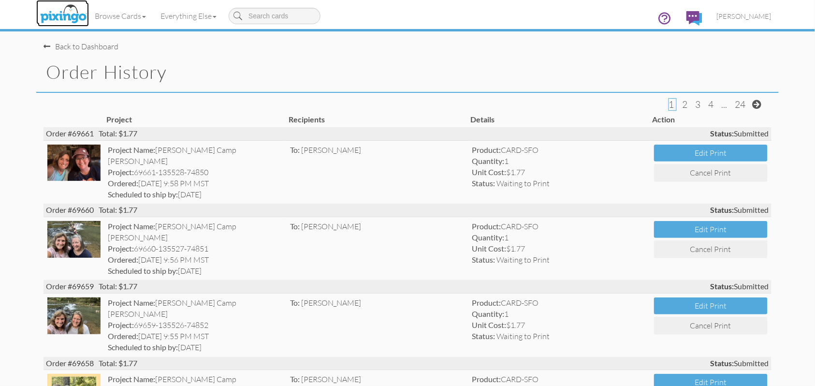
click at [70, 12] on img at bounding box center [63, 14] width 51 height 24
